Goal: Find specific page/section: Find specific page/section

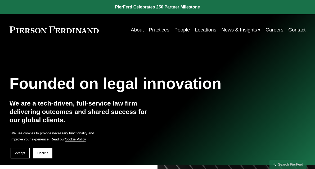
click at [201, 28] on link "Locations" at bounding box center [205, 30] width 21 height 10
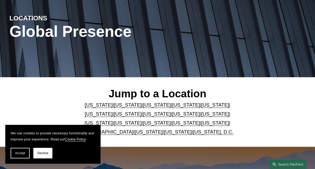
scroll to position [53, 0]
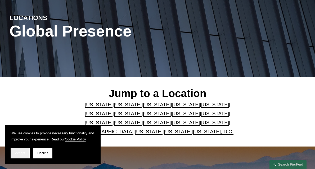
click at [17, 150] on button "Accept" at bounding box center [20, 153] width 19 height 11
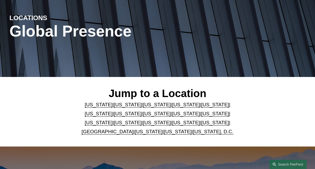
click at [201, 122] on link "[US_STATE]" at bounding box center [215, 123] width 28 height 6
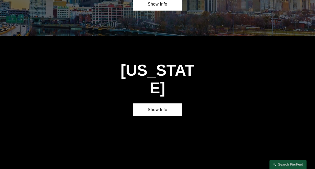
scroll to position [1463, 0]
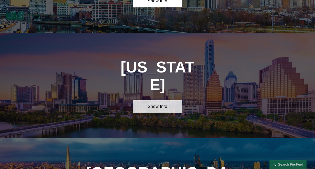
click at [164, 100] on link "Show Info" at bounding box center [157, 106] width 49 height 13
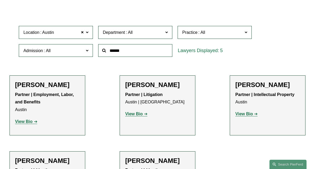
scroll to position [132, 0]
